Goal: Transaction & Acquisition: Download file/media

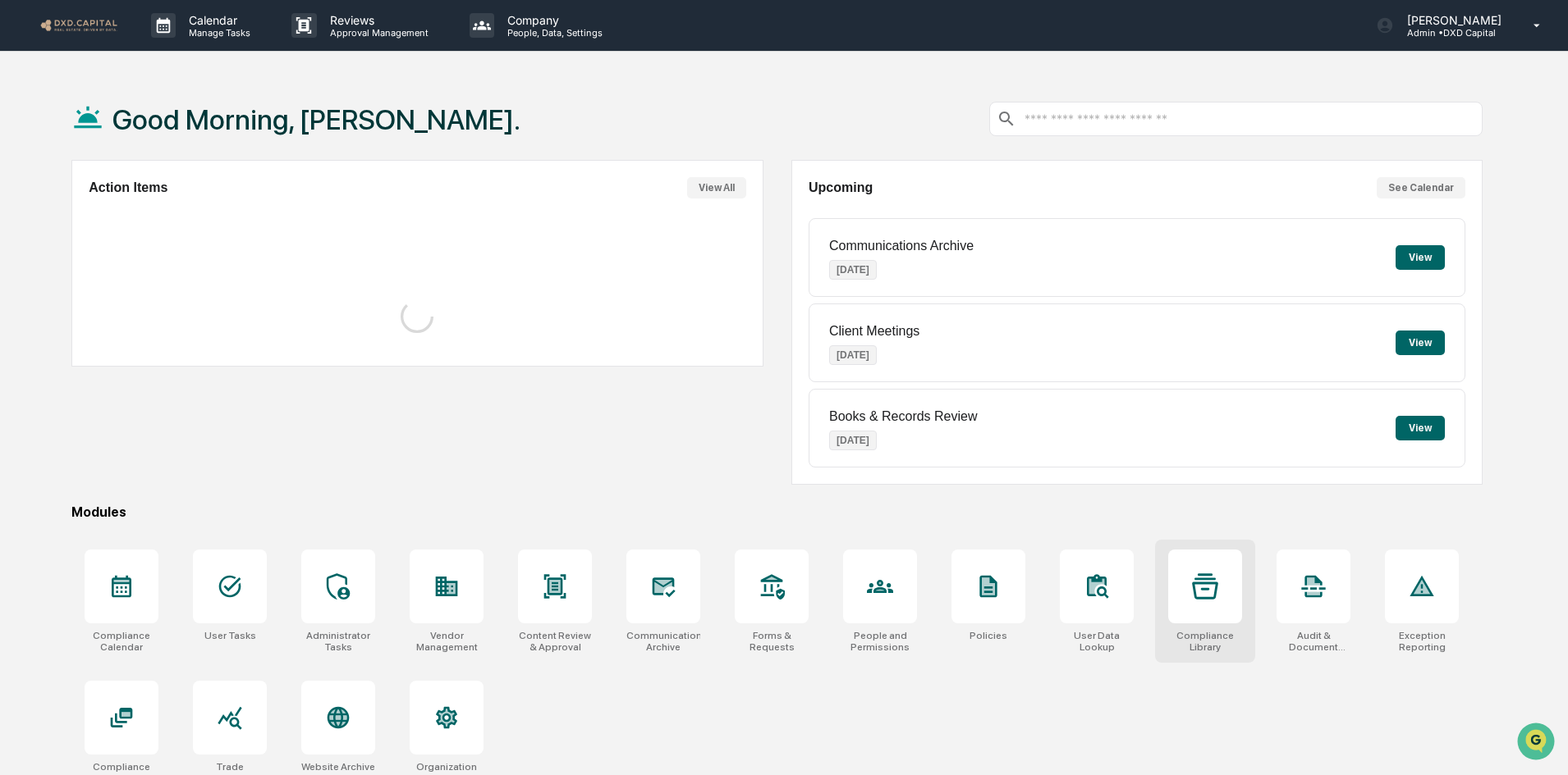
click at [1215, 588] on icon at bounding box center [1205, 586] width 26 height 26
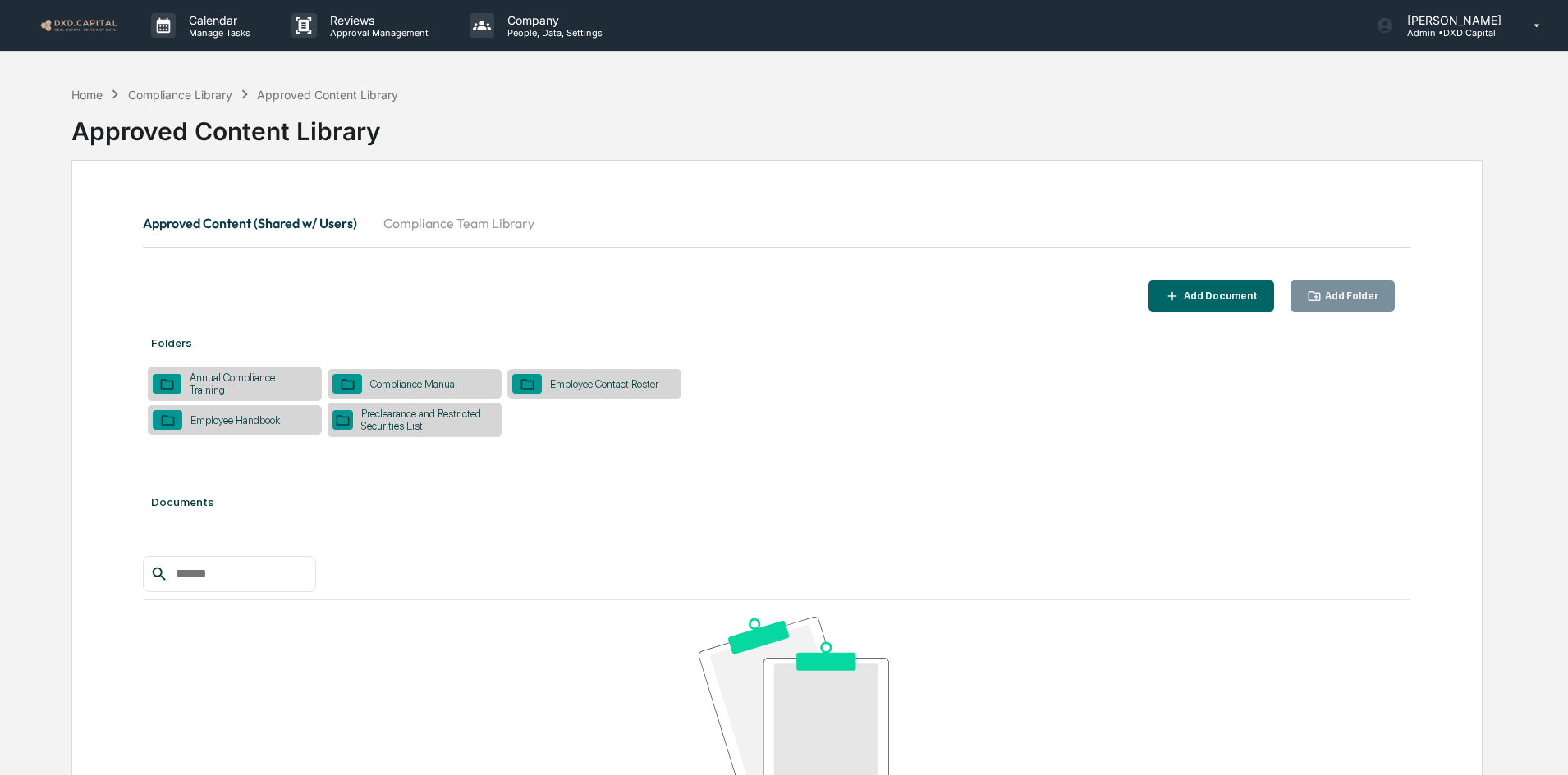
click at [433, 215] on button "Compliance Team Library" at bounding box center [459, 223] width 178 height 39
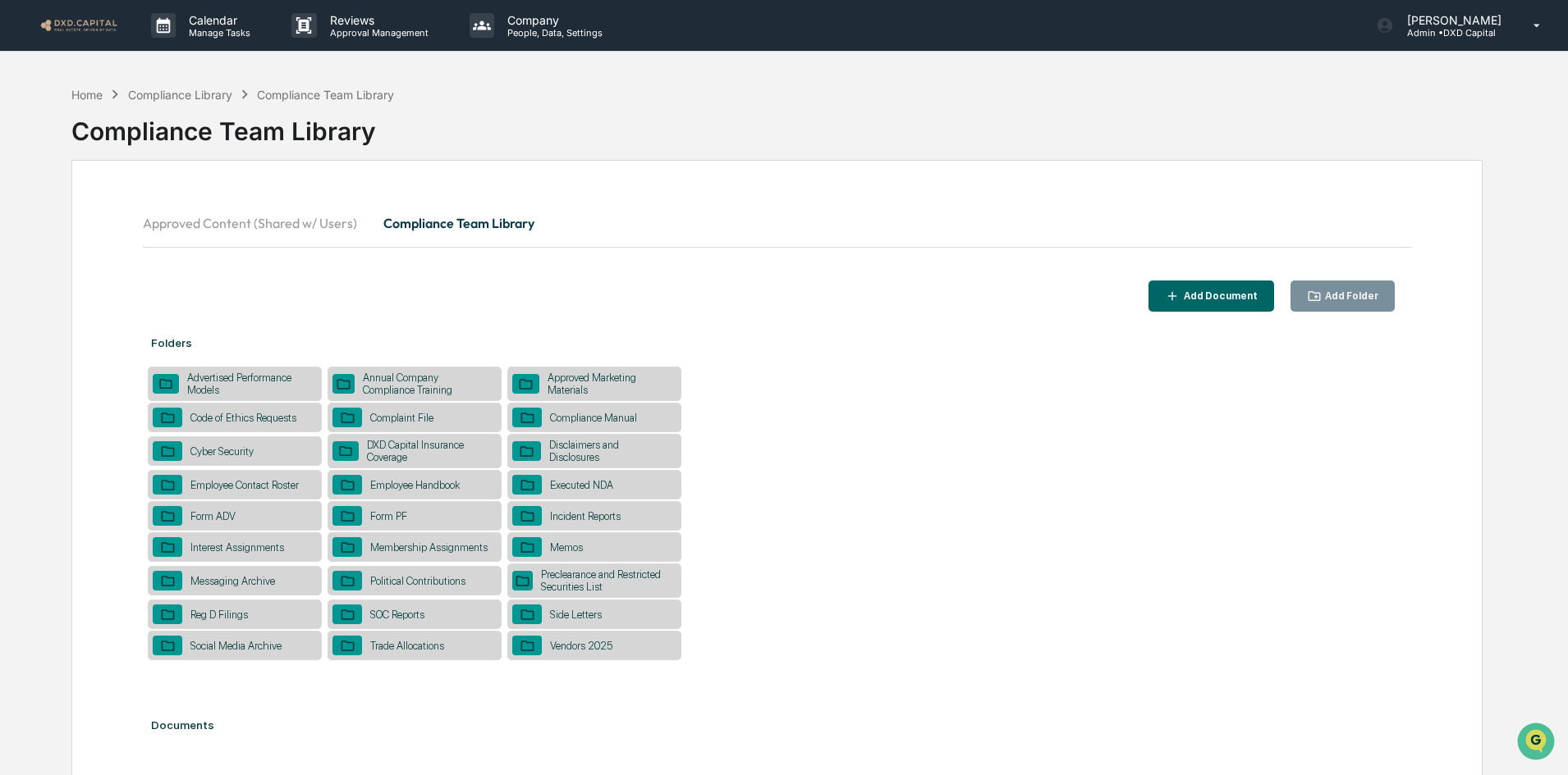
click at [562, 646] on div "Vendors 2025" at bounding box center [581, 646] width 79 height 13
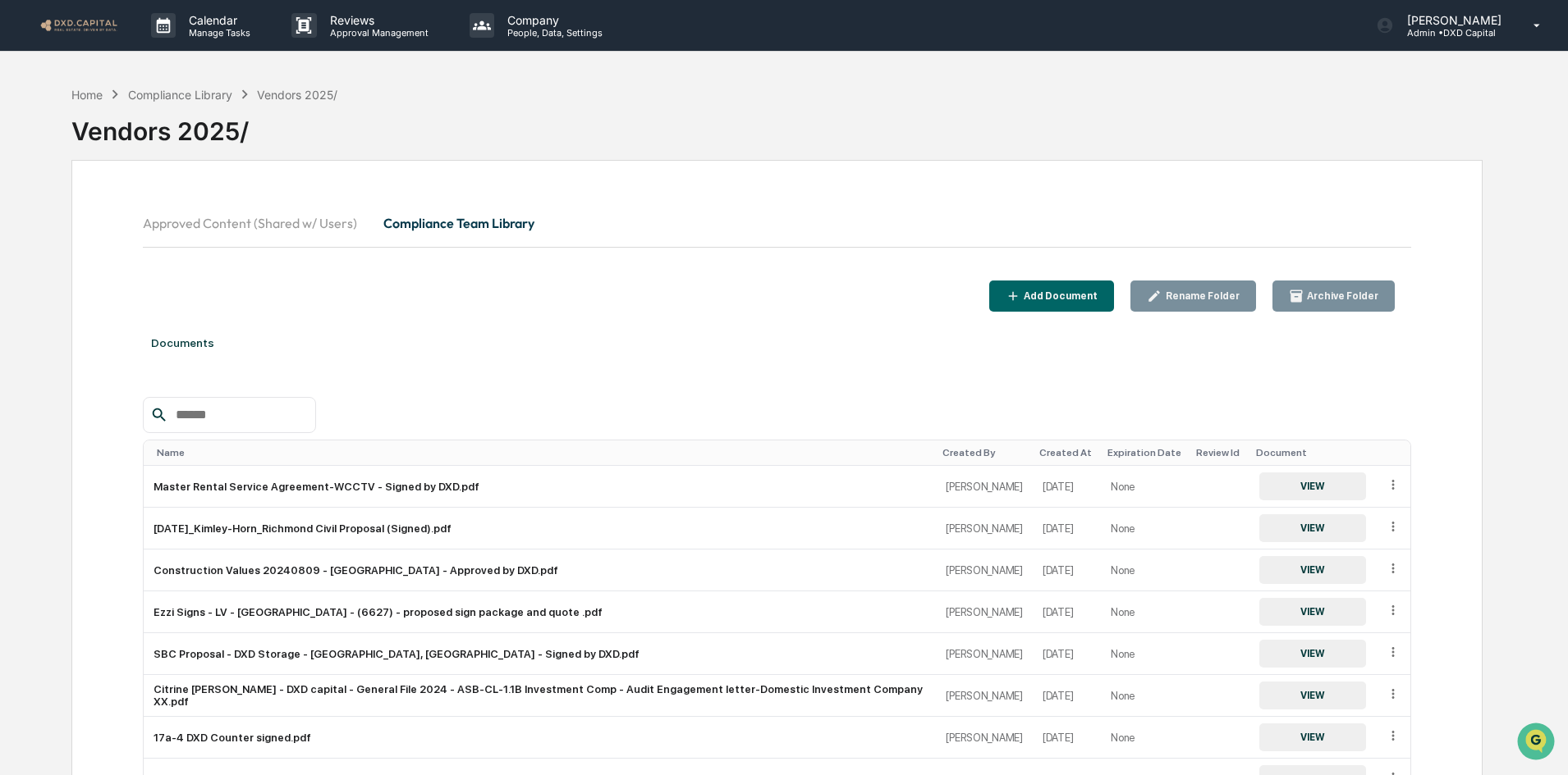
click at [221, 415] on input "text" at bounding box center [239, 415] width 140 height 22
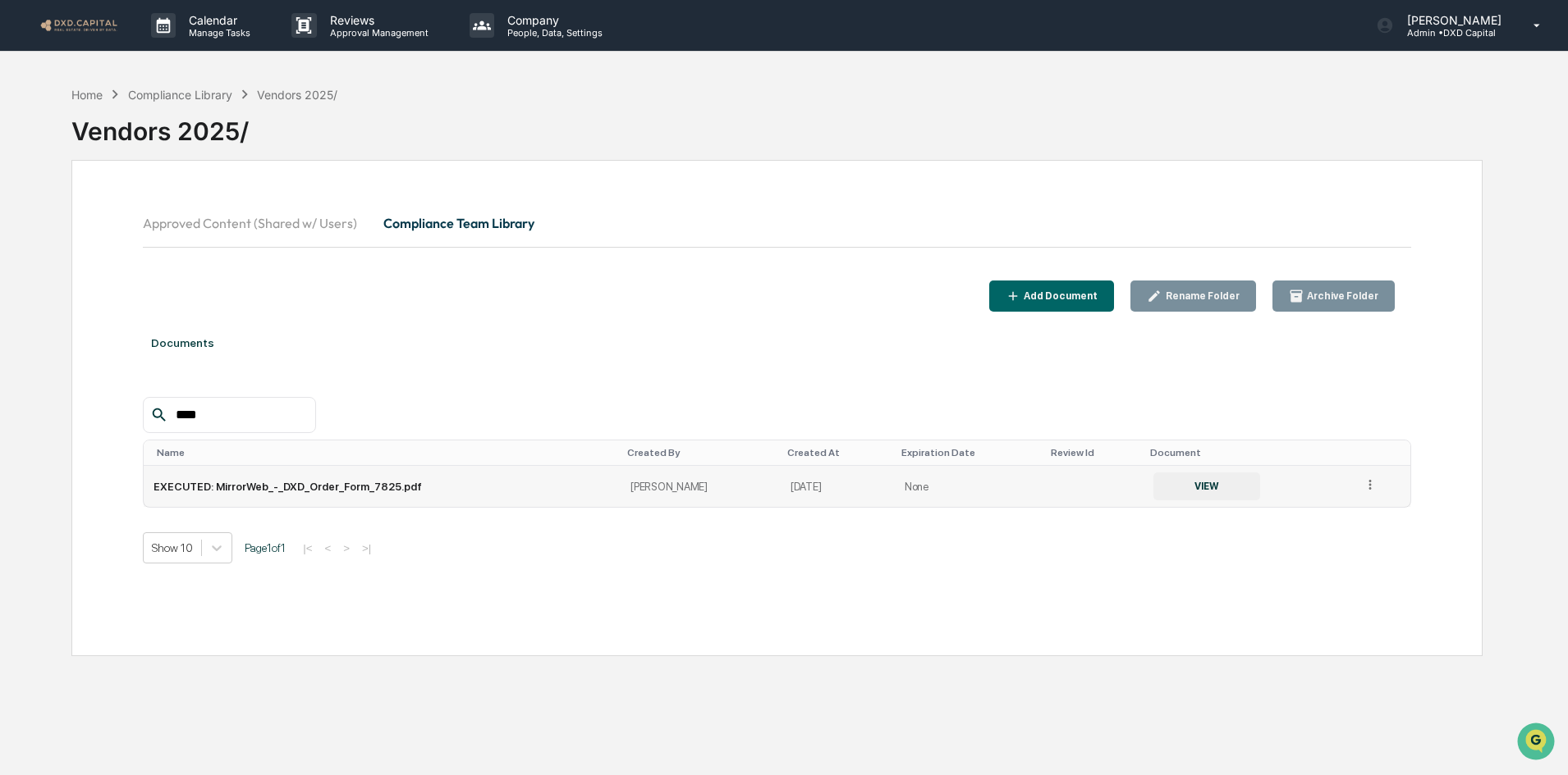
type input "****"
click at [1364, 496] on td at bounding box center [1382, 487] width 58 height 41
click at [1363, 484] on icon at bounding box center [1370, 485] width 15 height 15
click at [290, 486] on td "EXECUTED: MirrorWeb_-_DXD_Order_Form_7825.pdf" at bounding box center [382, 487] width 477 height 41
click at [1172, 491] on button "VIEW" at bounding box center [1207, 486] width 107 height 28
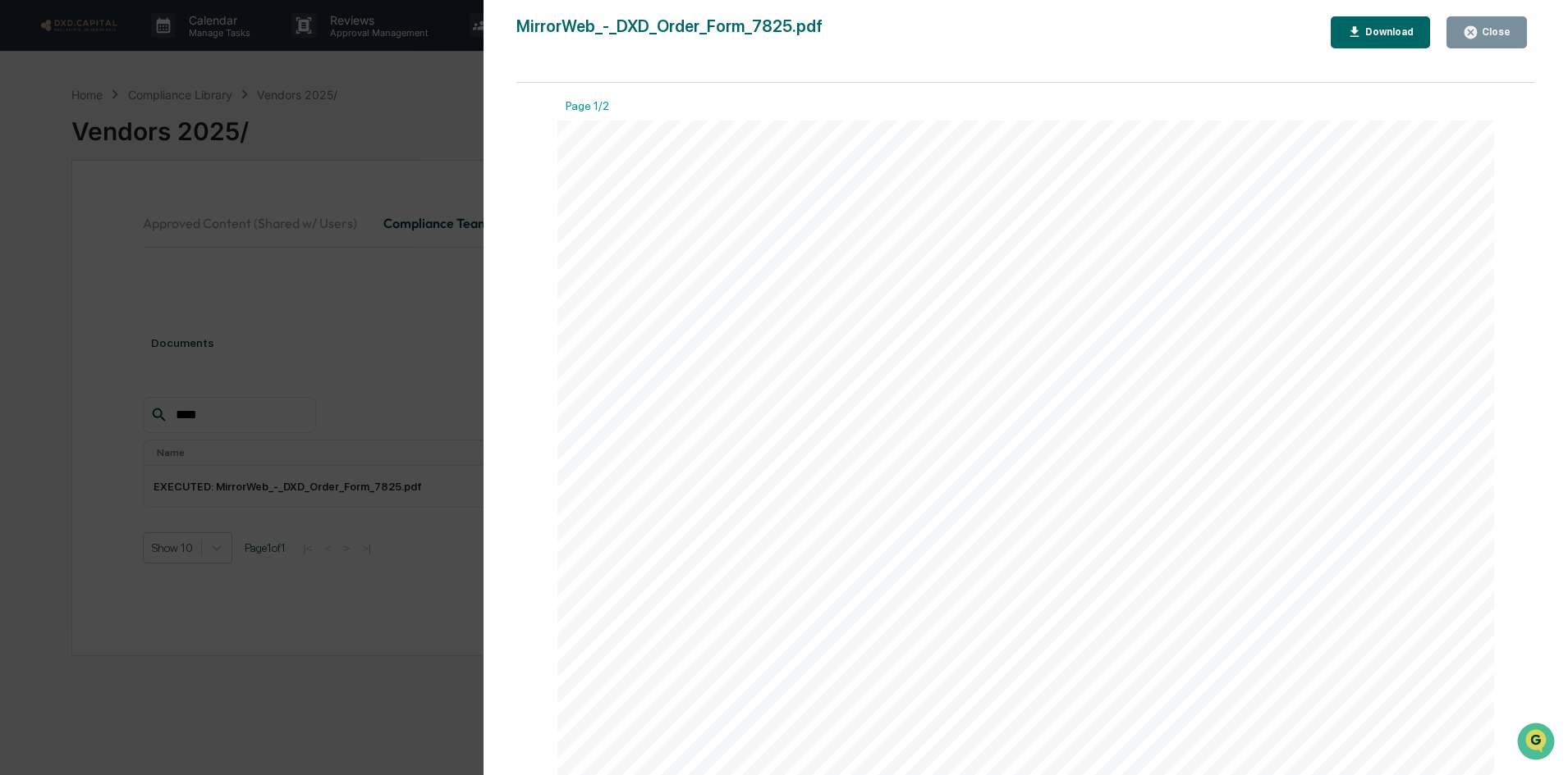
click at [1382, 34] on div "Download" at bounding box center [1388, 31] width 52 height 12
